Goal: Obtain resource: Obtain resource

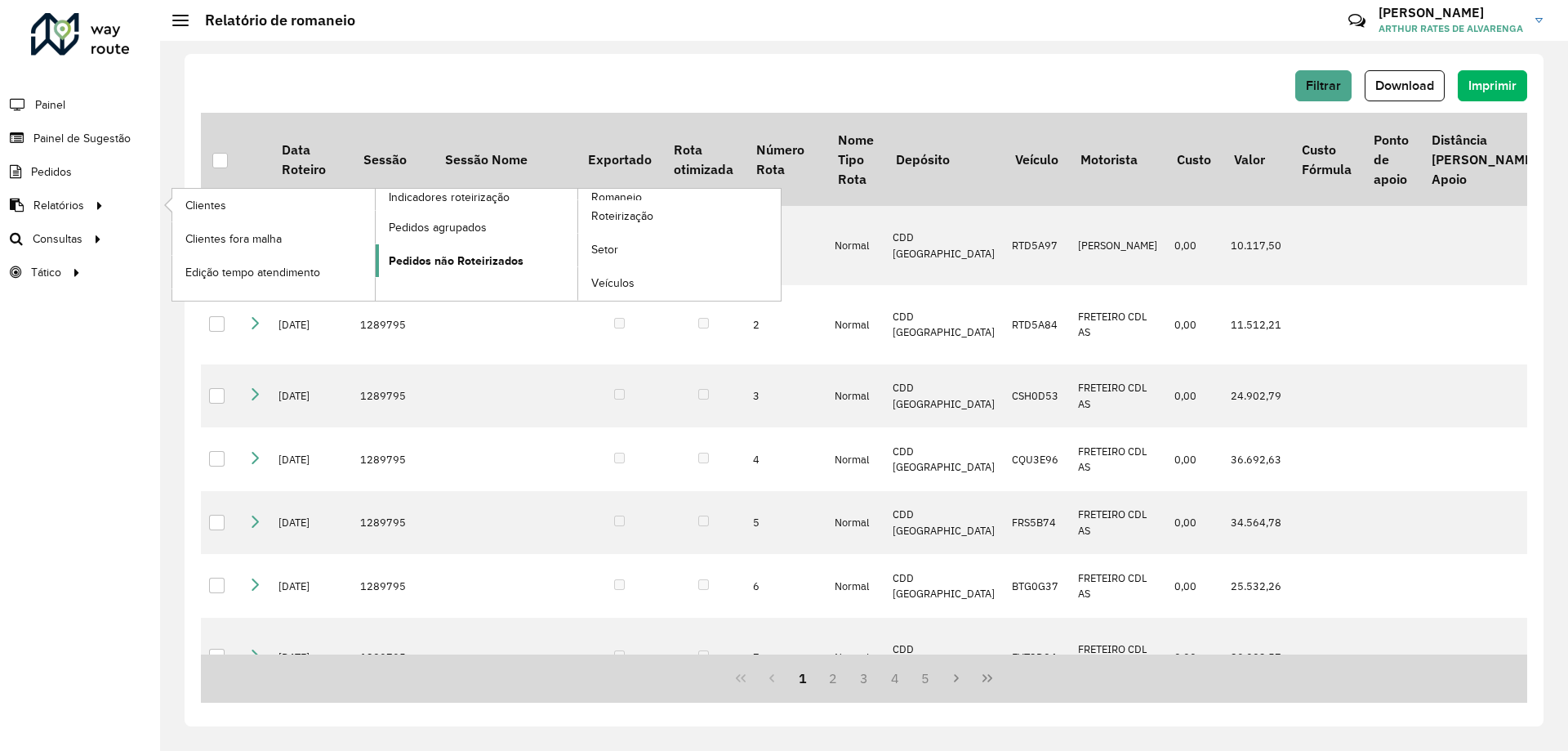
click at [485, 255] on span "Pedidos não Roteirizados" at bounding box center [456, 261] width 135 height 17
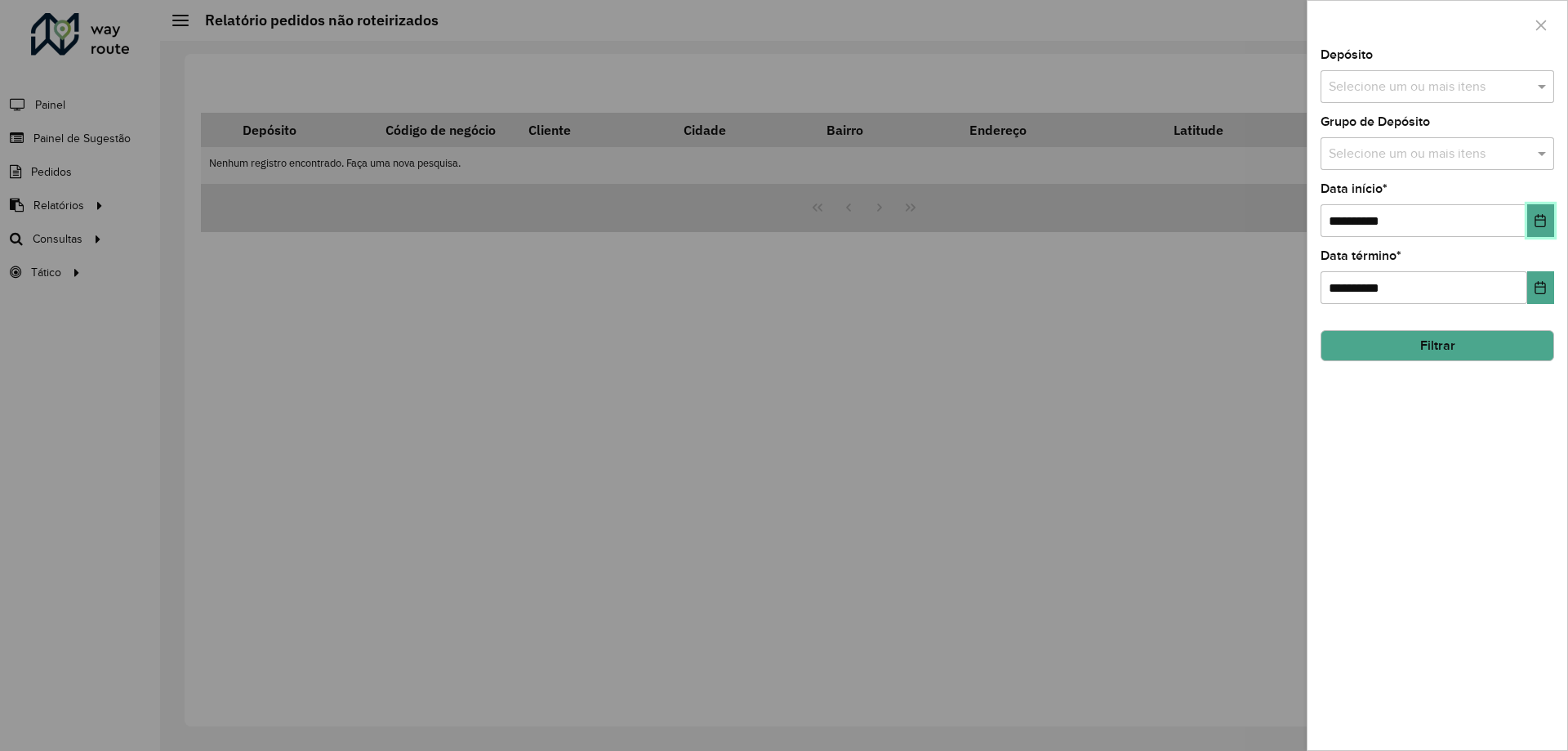
click at [1534, 214] on button "Choose Date" at bounding box center [1540, 221] width 27 height 33
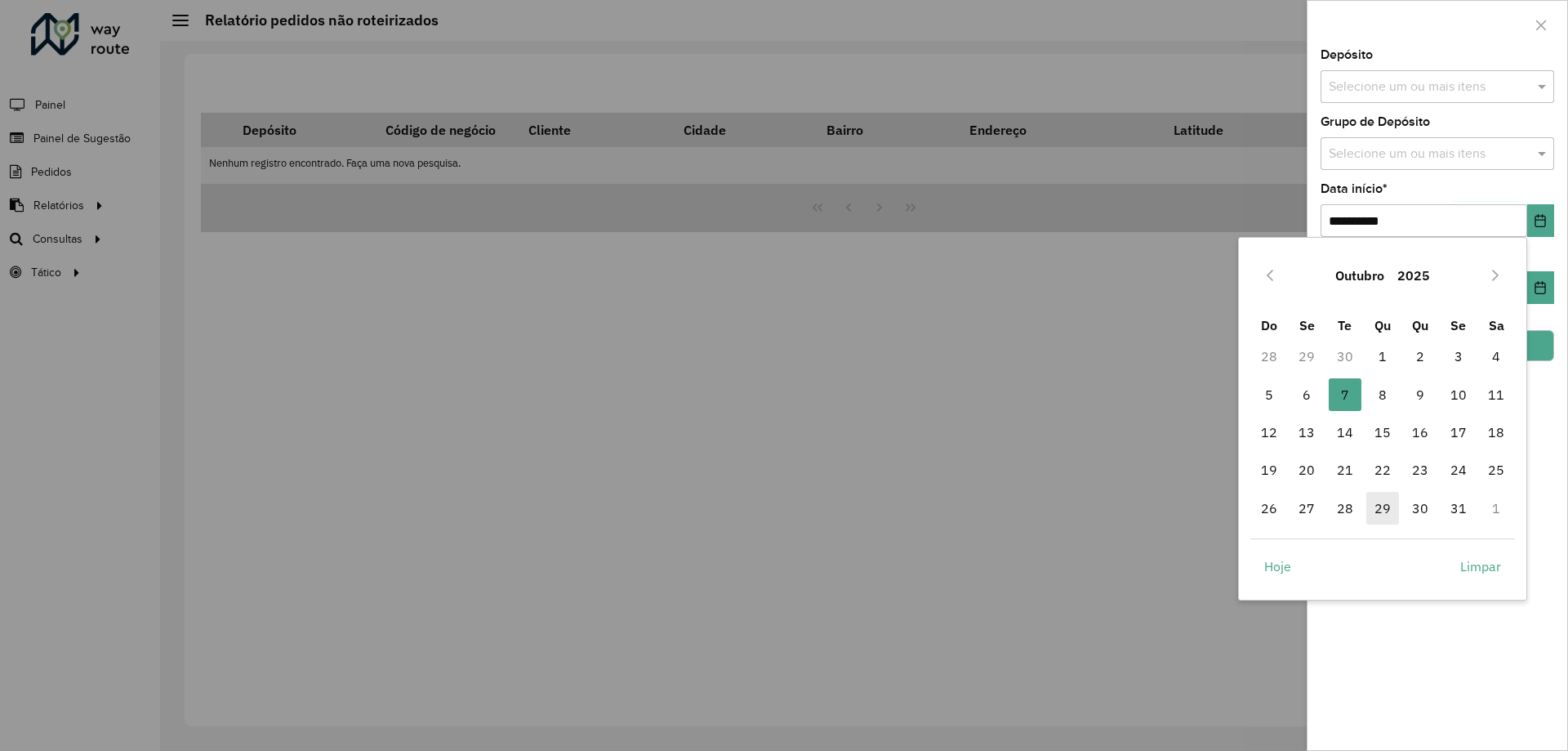
click at [1380, 507] on span "29" at bounding box center [1383, 508] width 33 height 33
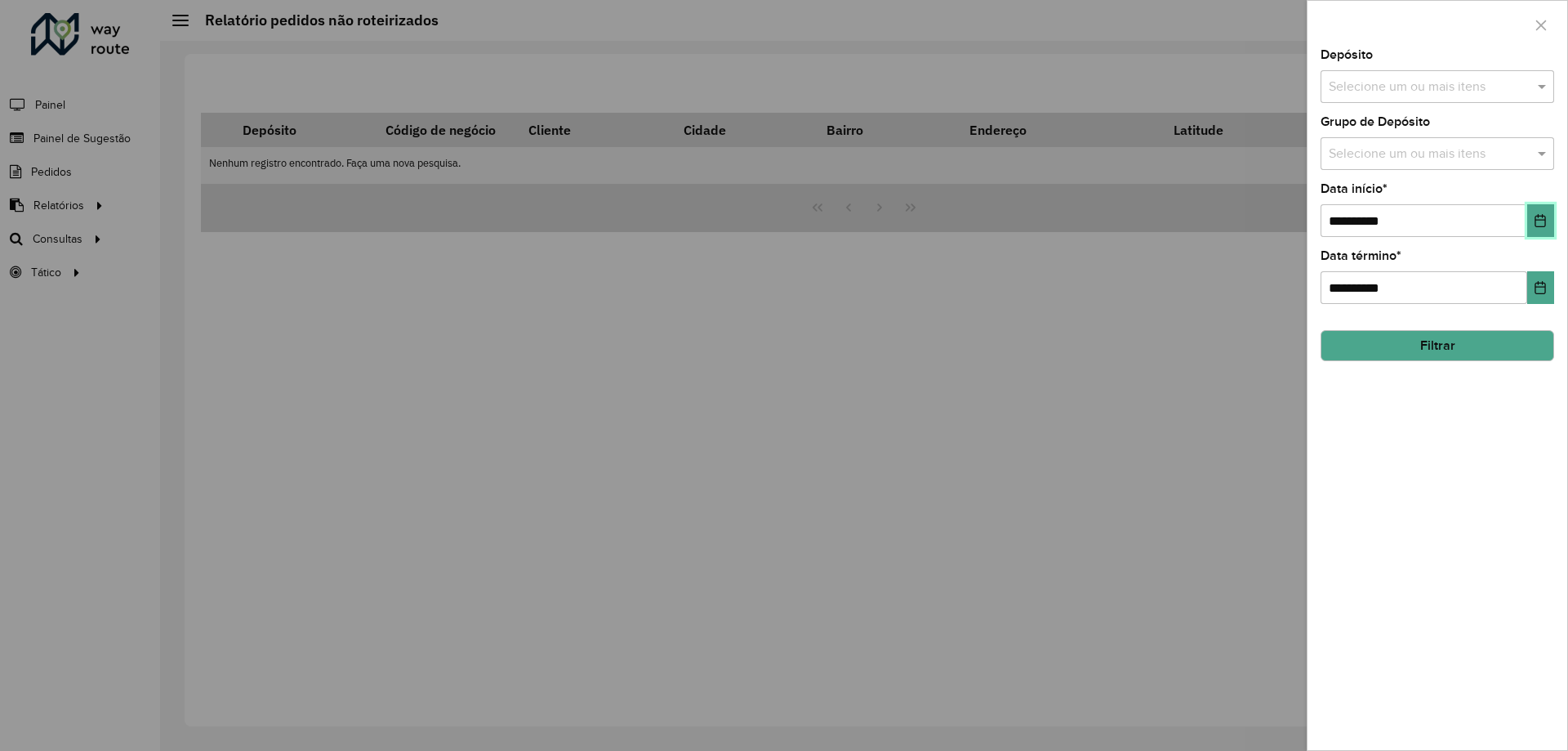
click at [1530, 221] on button "Choose Date" at bounding box center [1540, 221] width 27 height 33
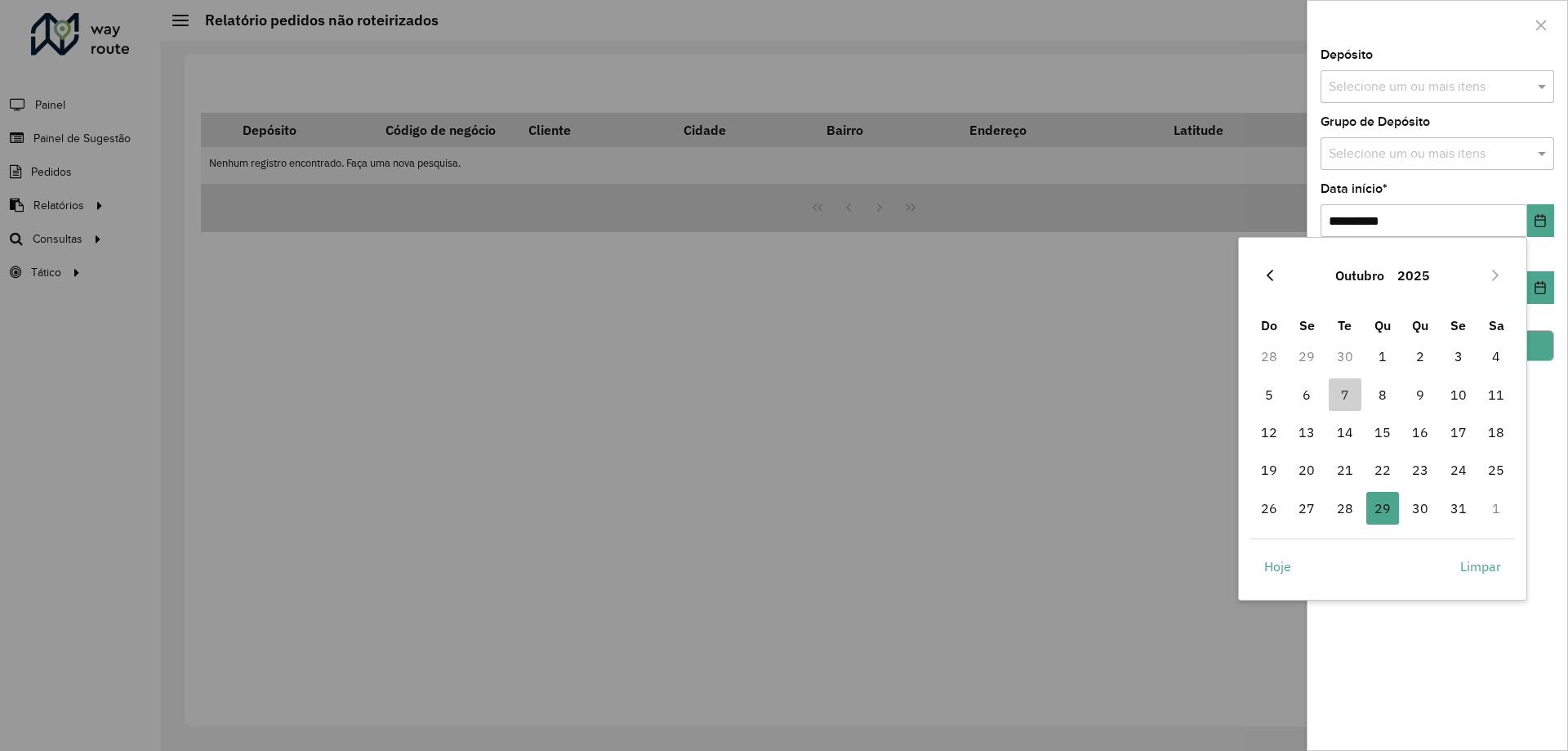
click at [1269, 274] on icon "Previous Month" at bounding box center [1270, 276] width 7 height 11
click at [1308, 509] on span "29" at bounding box center [1307, 508] width 33 height 33
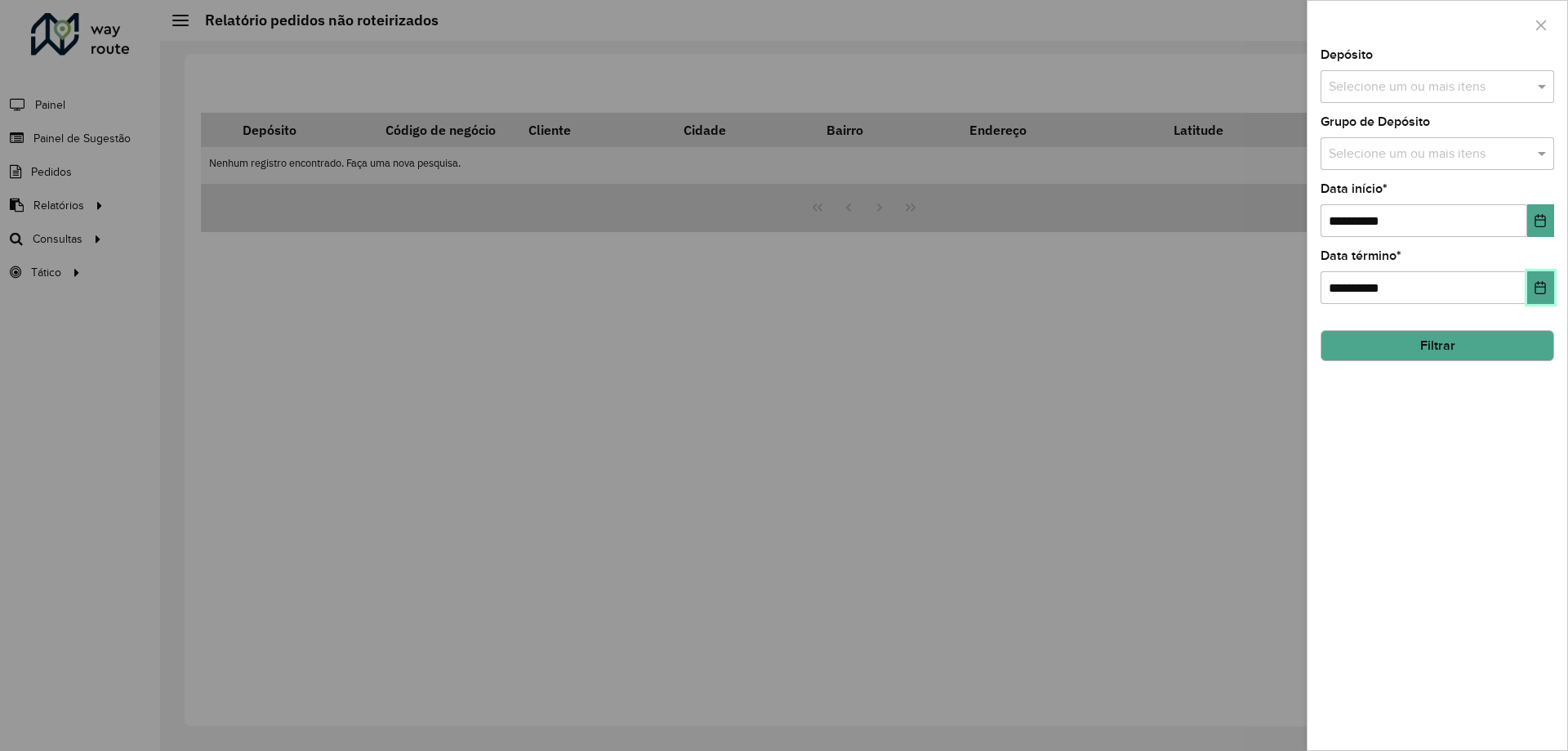
click at [1544, 286] on icon "Choose Date" at bounding box center [1540, 288] width 13 height 13
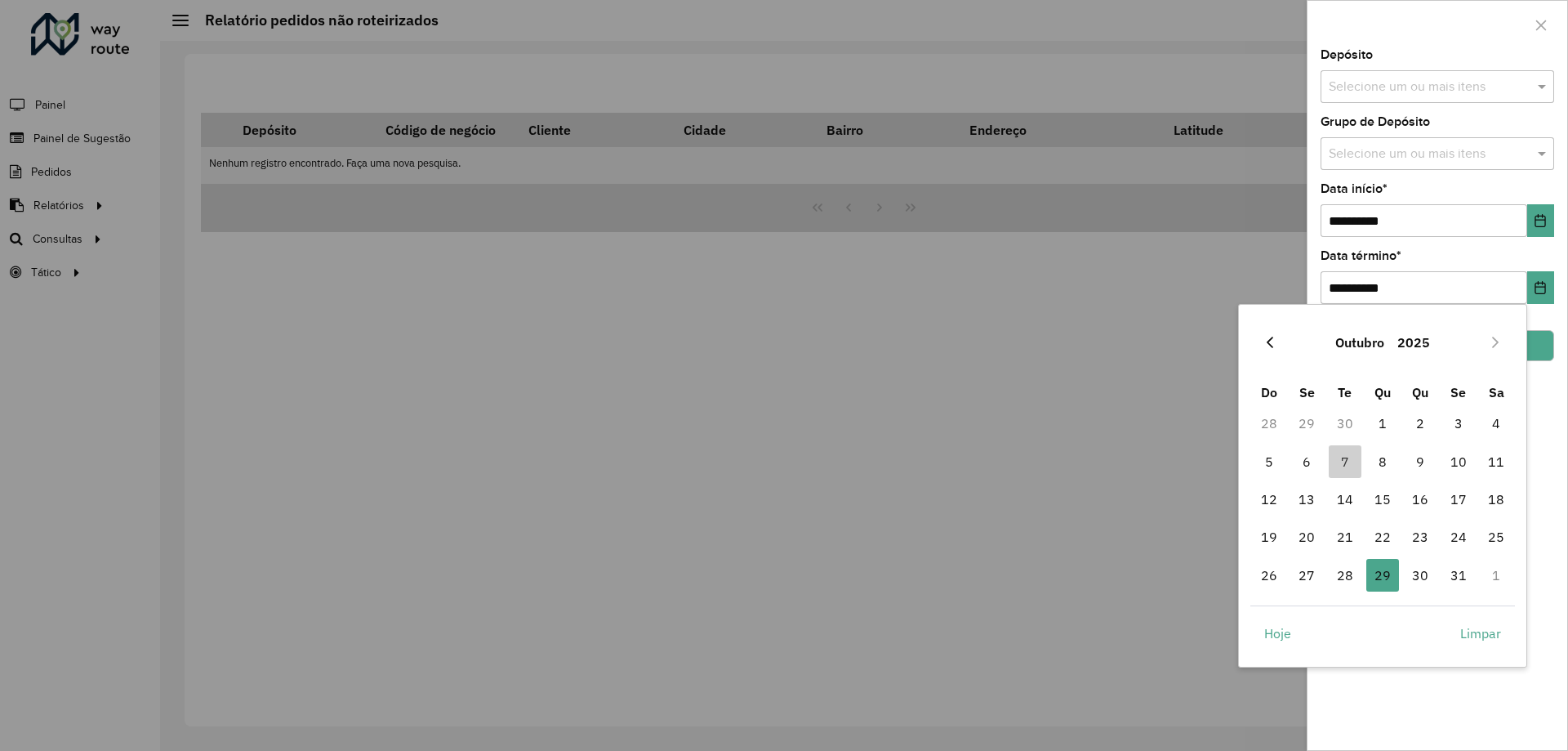
click at [1264, 340] on icon "Previous Month" at bounding box center [1270, 342] width 13 height 13
click at [1314, 578] on span "29" at bounding box center [1307, 575] width 33 height 33
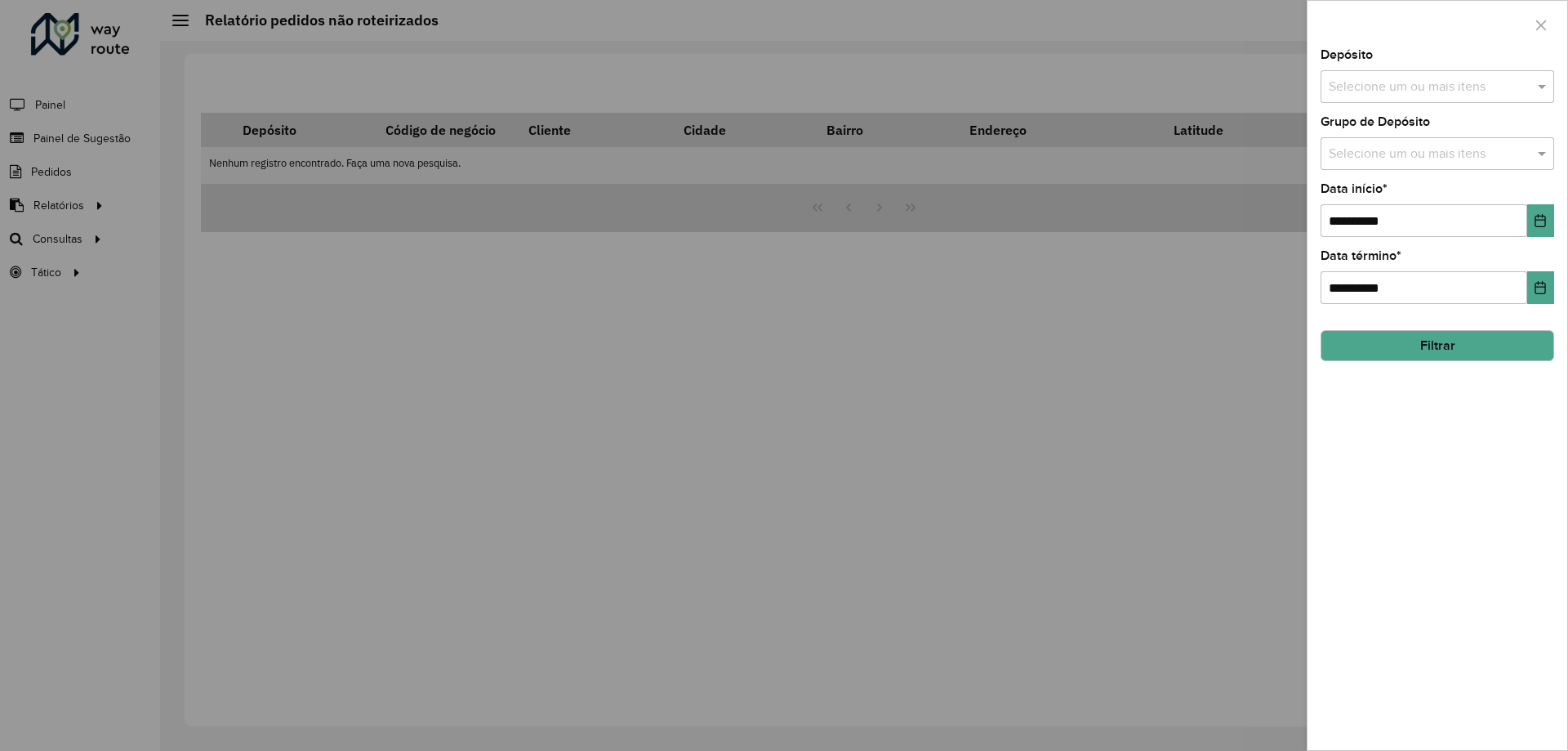
click at [1464, 700] on div "**********" at bounding box center [1438, 399] width 260 height 701
click at [1405, 342] on button "Filtrar" at bounding box center [1438, 345] width 234 height 31
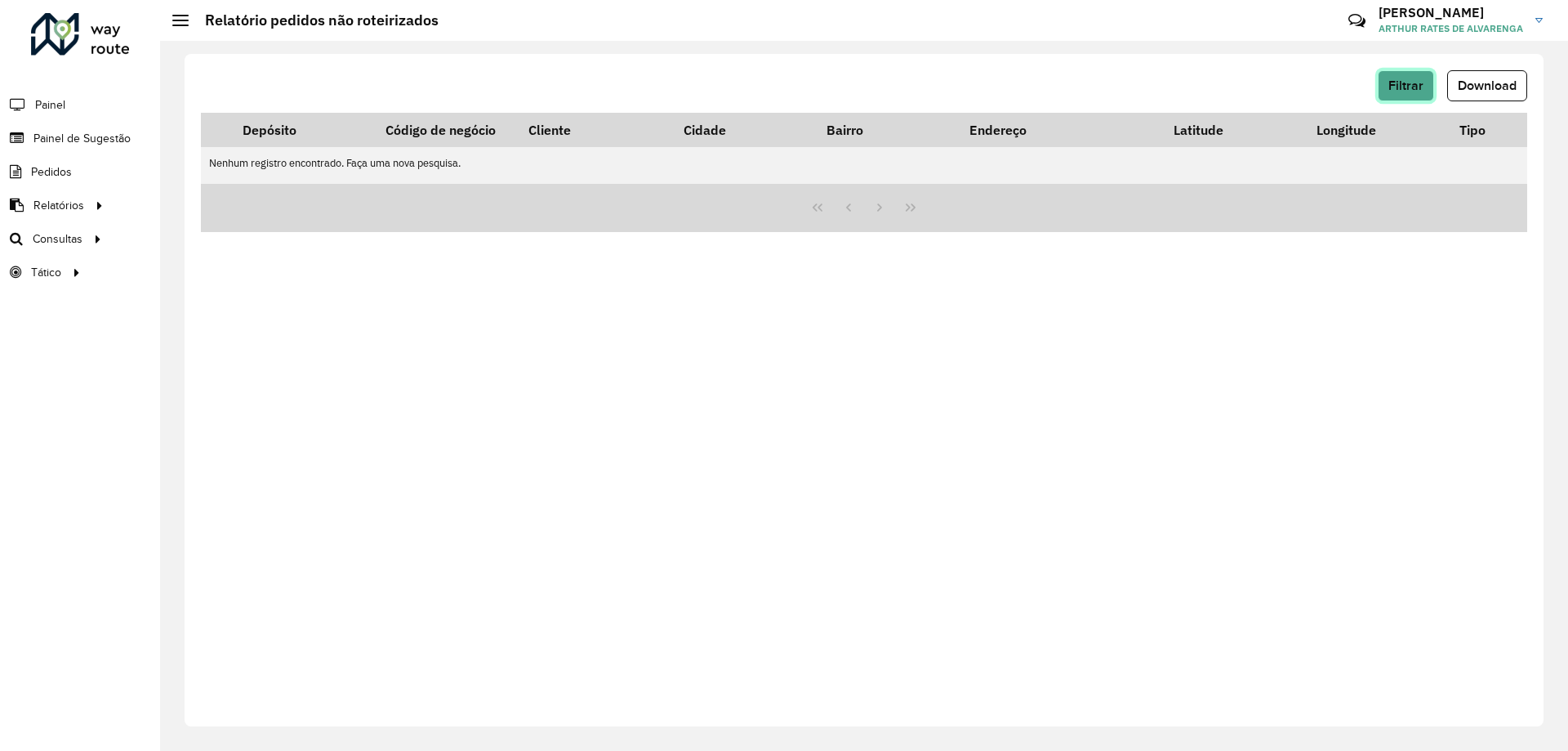
click at [1404, 84] on span "Filtrar" at bounding box center [1406, 85] width 35 height 14
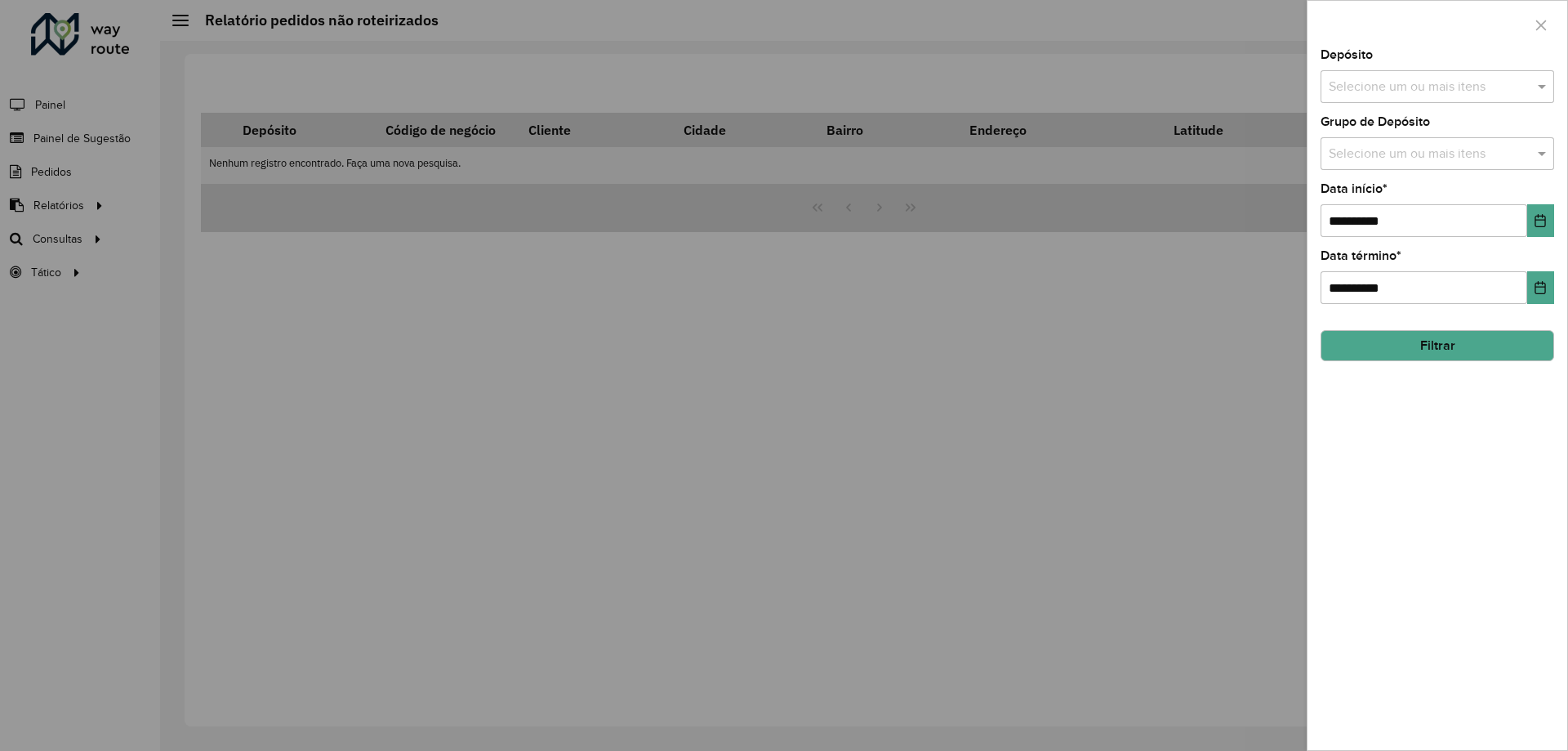
click at [1439, 86] on input "text" at bounding box center [1430, 88] width 209 height 20
click at [1398, 200] on div "CDD [GEOGRAPHIC_DATA]" at bounding box center [1438, 196] width 232 height 28
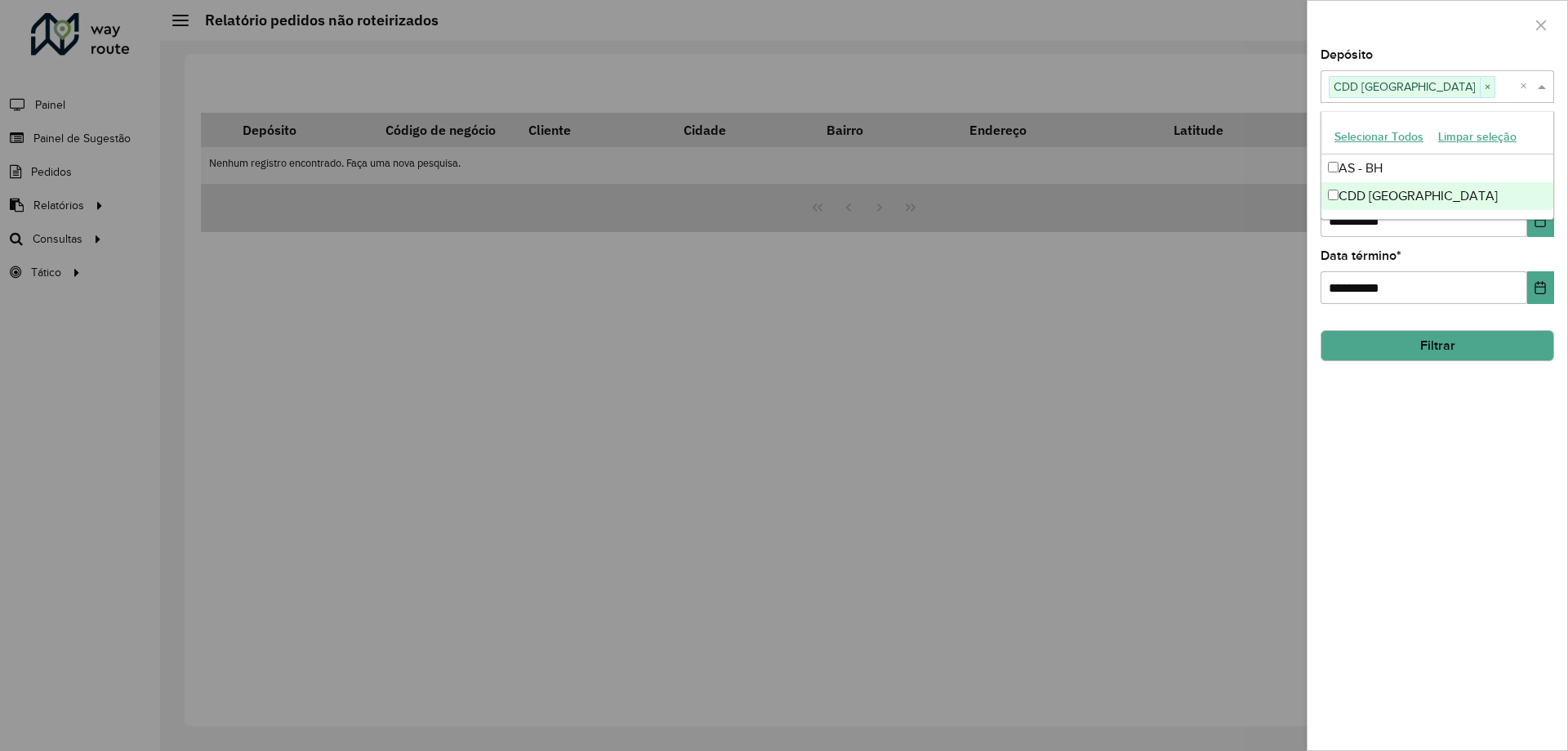
click at [1440, 349] on button "Filtrar" at bounding box center [1438, 345] width 234 height 31
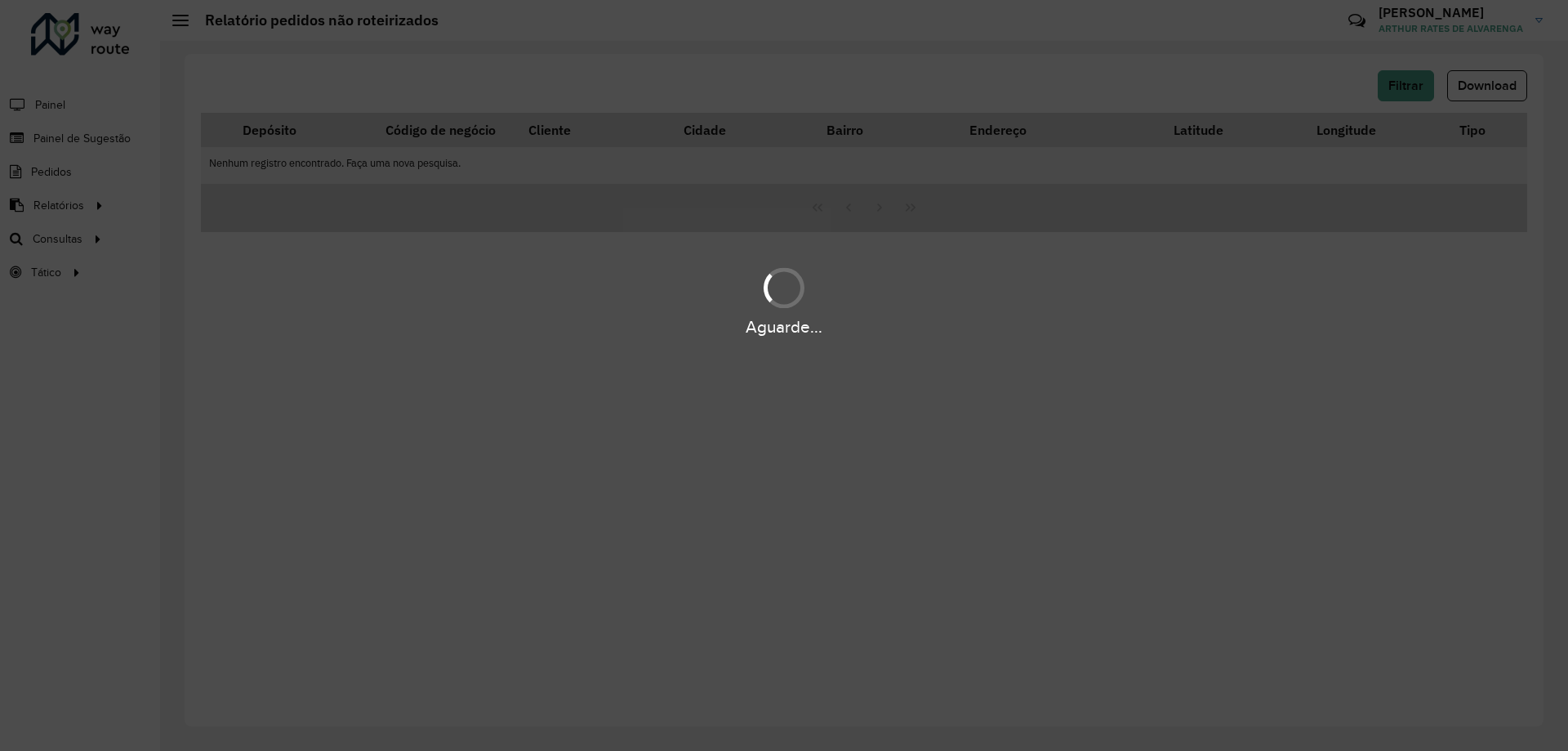
drag, startPoint x: 606, startPoint y: 243, endPoint x: 551, endPoint y: 295, distance: 75.7
click at [600, 257] on div "Aguarde..." at bounding box center [784, 376] width 1568 height 751
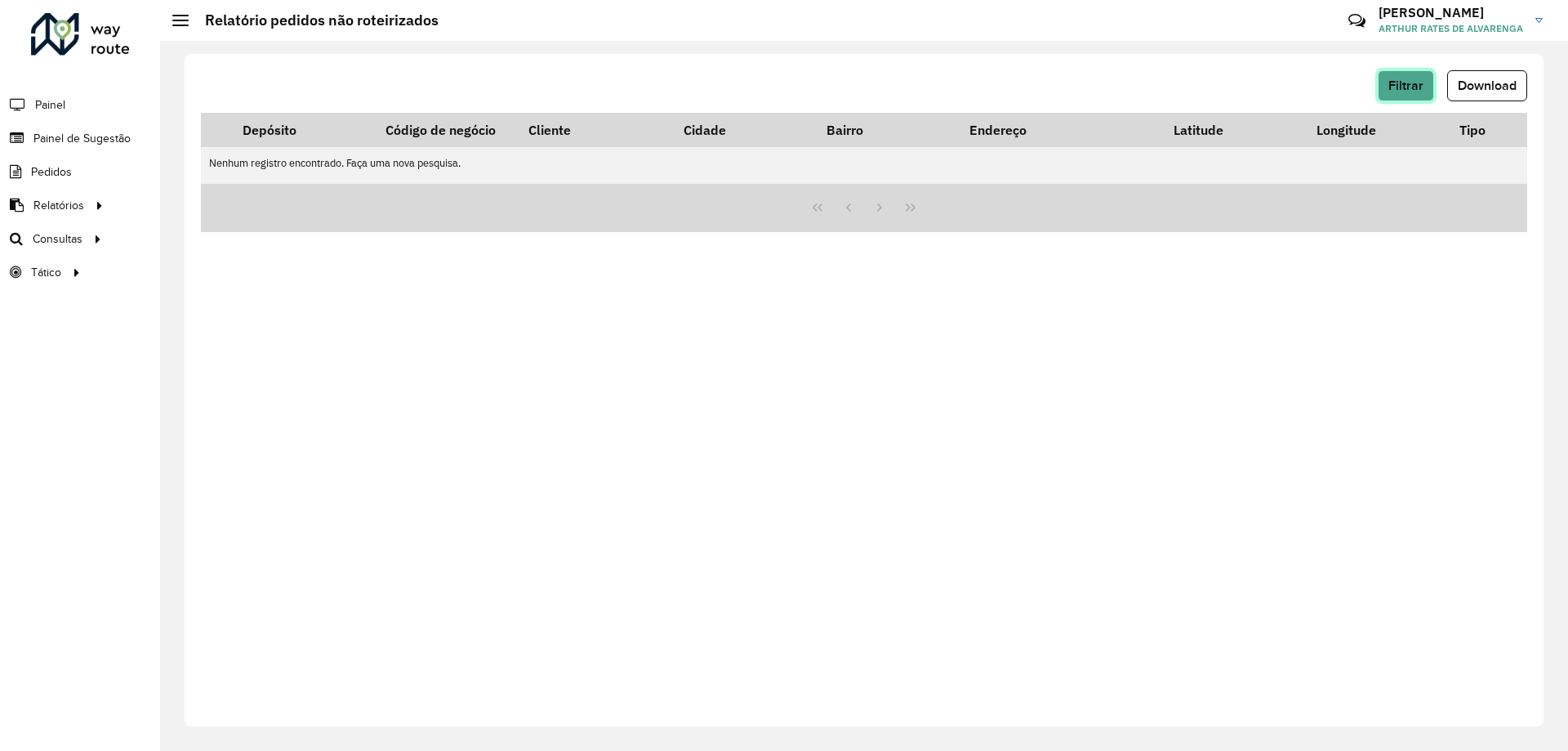
click at [1401, 89] on span "Filtrar" at bounding box center [1406, 85] width 35 height 14
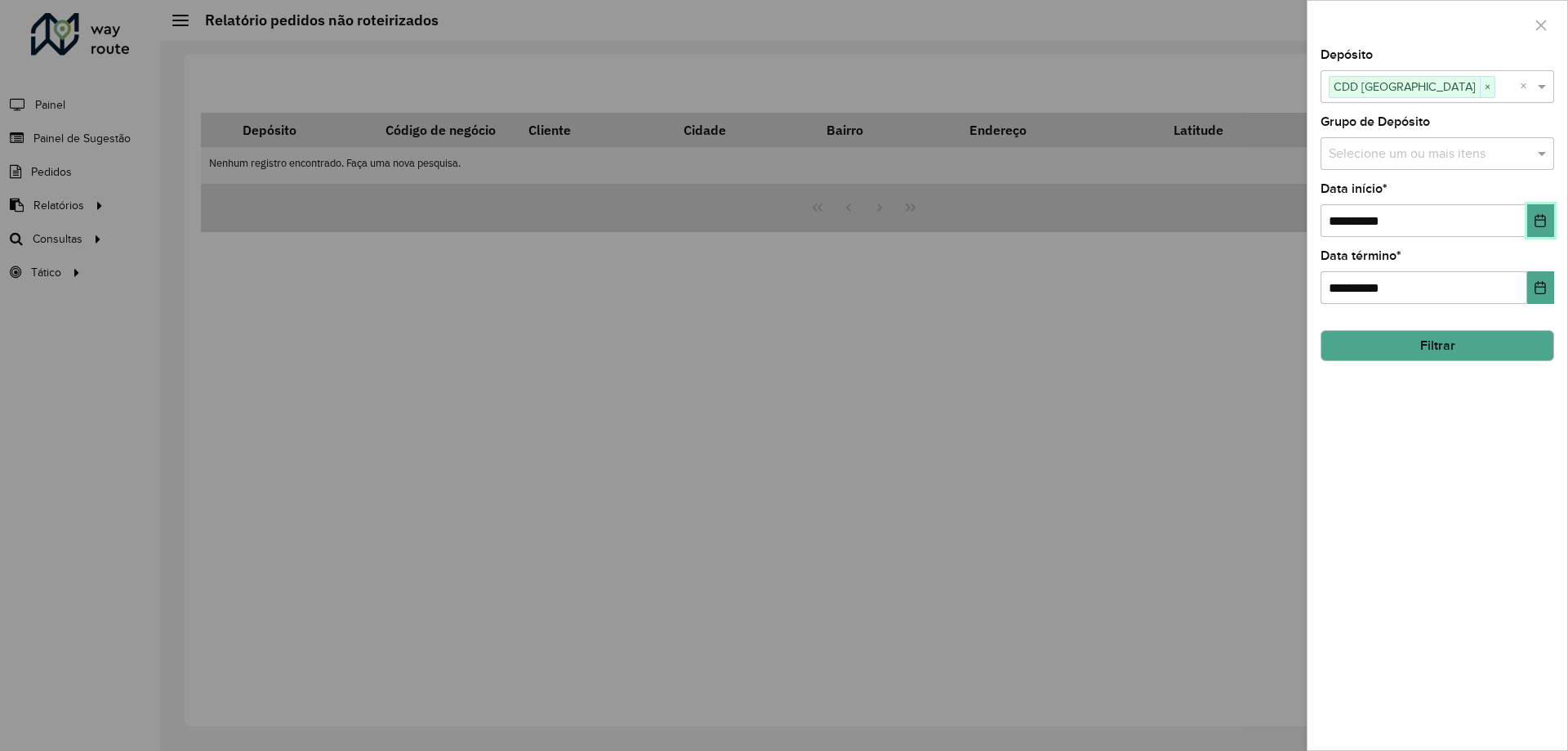
click at [1536, 215] on icon "Choose Date" at bounding box center [1540, 221] width 13 height 13
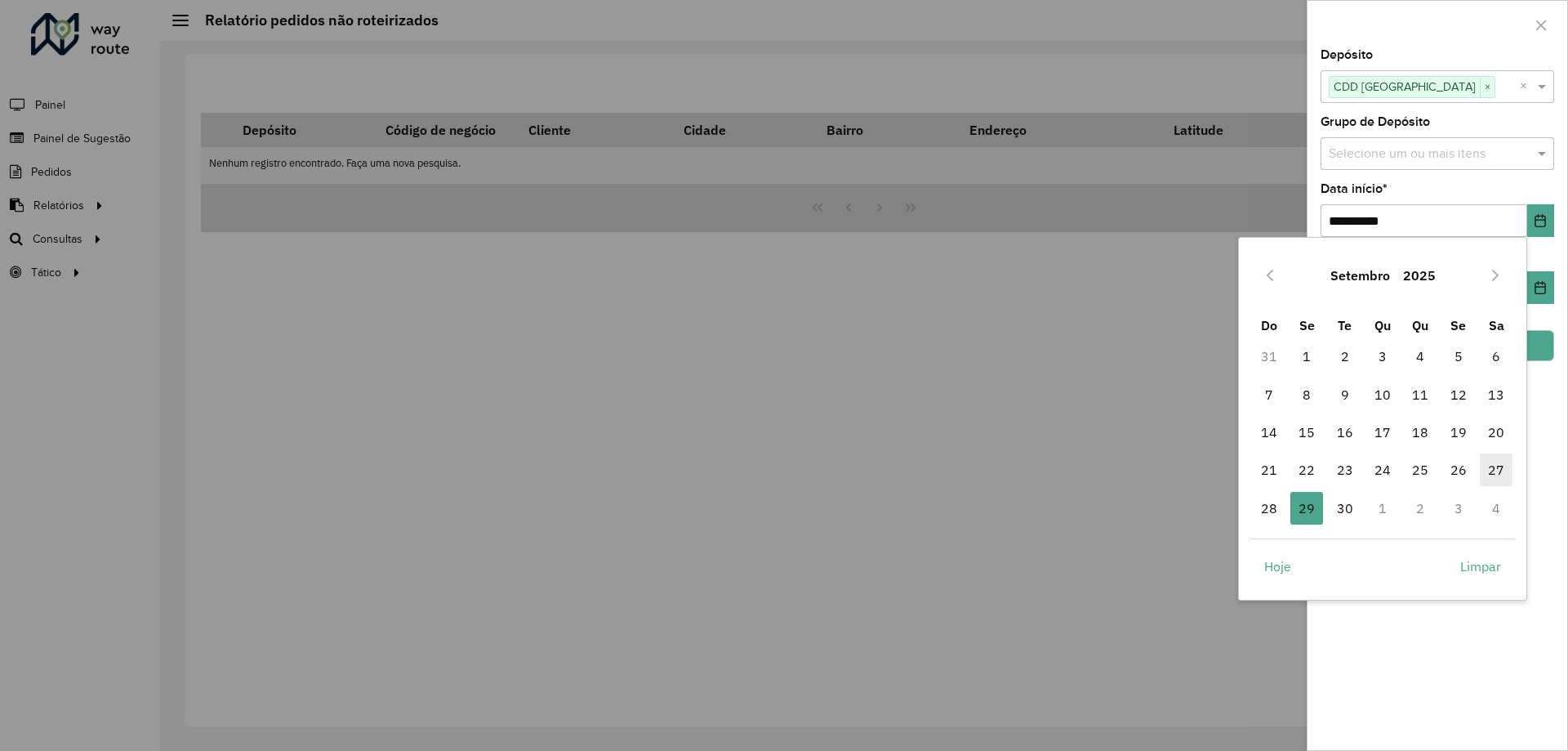
click at [1501, 464] on span "27" at bounding box center [1497, 470] width 33 height 33
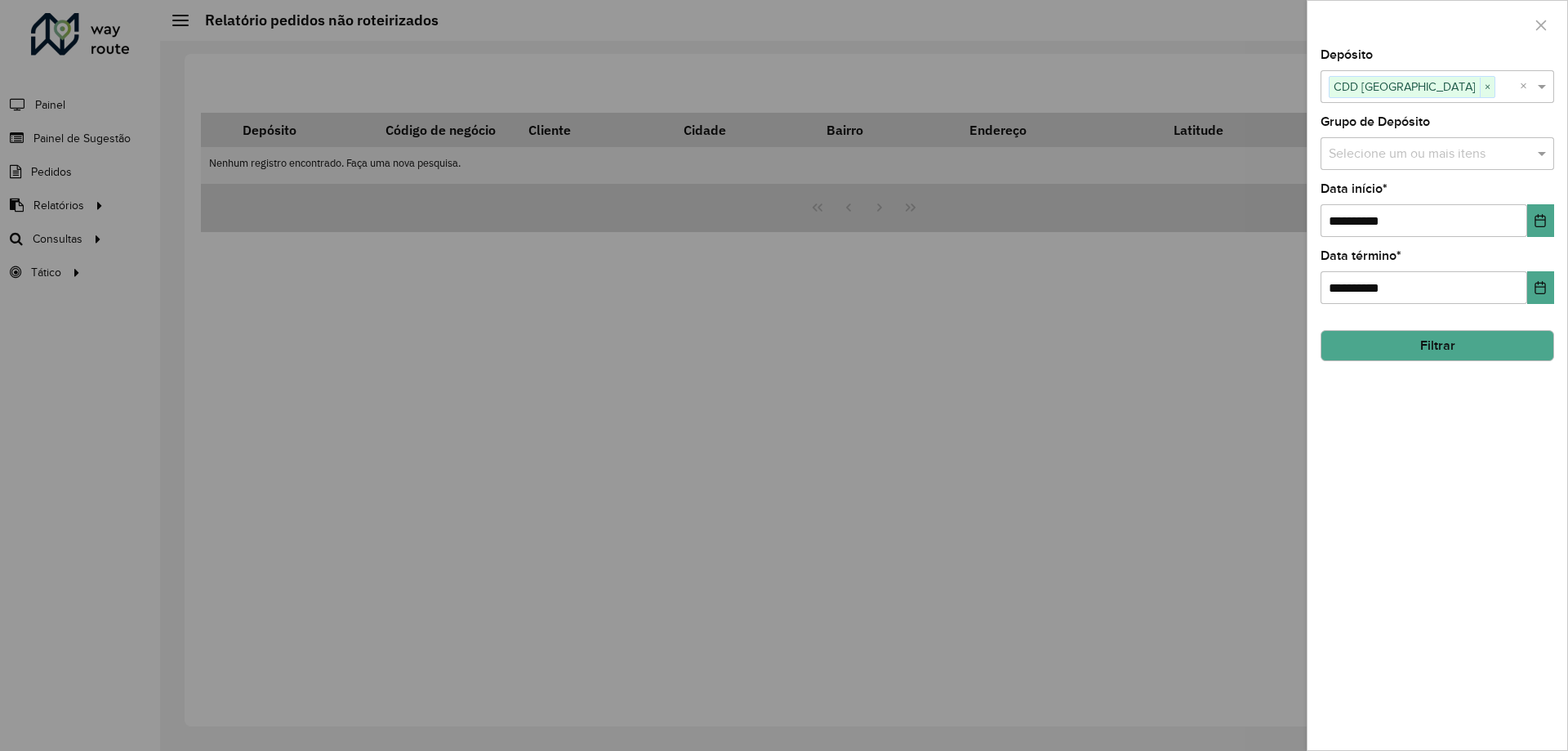
click at [1454, 337] on button "Filtrar" at bounding box center [1438, 345] width 234 height 31
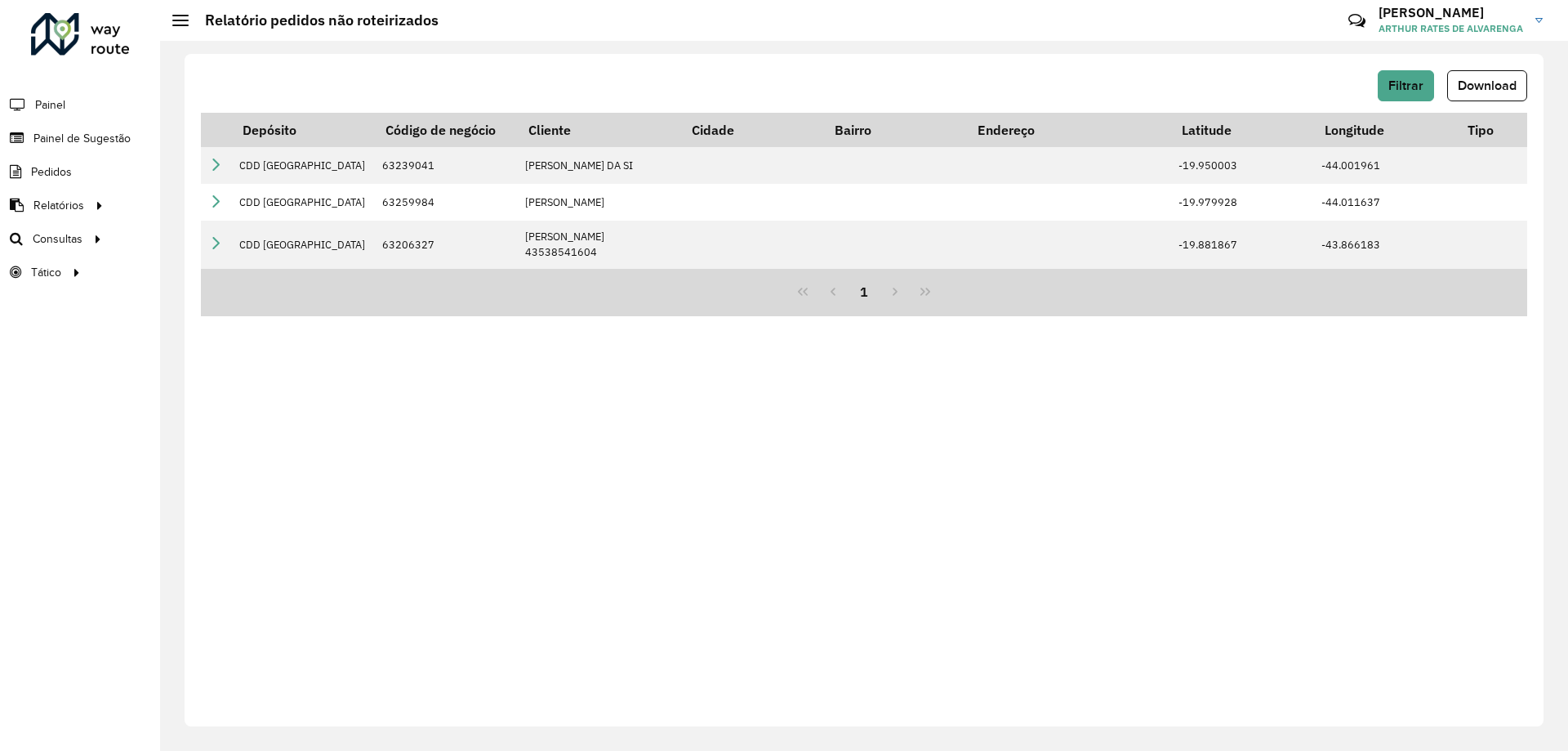
drag, startPoint x: 1475, startPoint y: 87, endPoint x: 1470, endPoint y: 104, distance: 17.7
click at [1476, 87] on span "Download" at bounding box center [1488, 85] width 59 height 14
